Goal: Navigation & Orientation: Find specific page/section

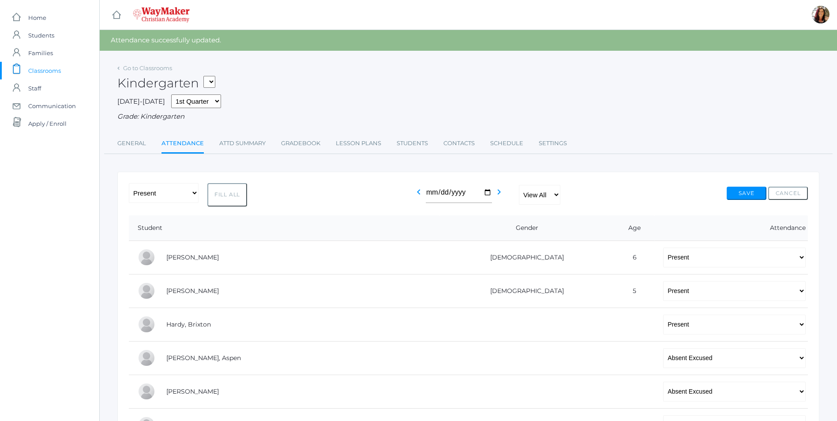
click at [213, 83] on select "KINDER - Phonics K Kindergarten KINDER - Literacy K Kindergarten KINDER - Bible…" at bounding box center [209, 82] width 12 height 12
select select "2556"
click at [207, 76] on select "KINDER - Phonics K Kindergarten KINDER - Literacy K Kindergarten KINDER - Bible…" at bounding box center [209, 82] width 12 height 12
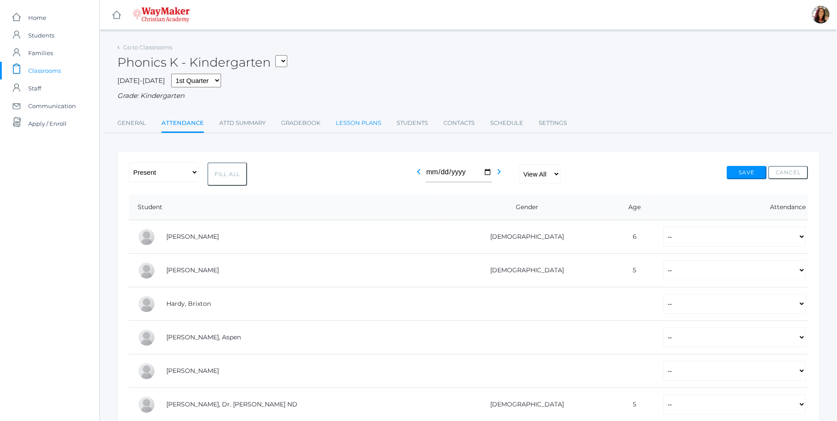
click at [366, 124] on link "Lesson Plans" at bounding box center [358, 123] width 45 height 18
